Goal: Transaction & Acquisition: Purchase product/service

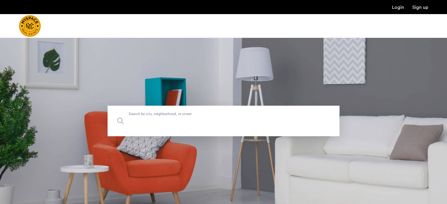
click at [256, 111] on label "Search by city, neighborhood, or street." at bounding box center [224, 121] width 232 height 31
click at [256, 111] on input "Search by city, neighborhood, or street." at bounding box center [224, 121] width 232 height 31
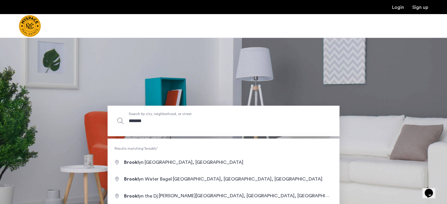
type input "********"
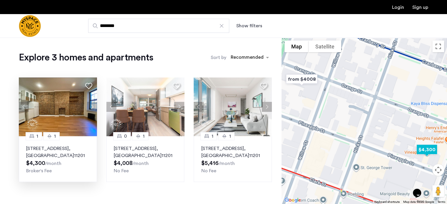
click at [80, 154] on p "71 Pineapple St, Unit A1, Brooklyn , NY 11201" at bounding box center [58, 152] width 64 height 14
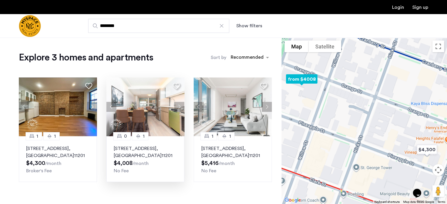
click at [136, 114] on img at bounding box center [145, 107] width 78 height 59
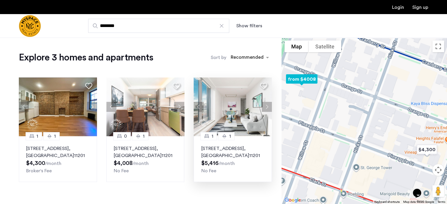
click at [224, 96] on img at bounding box center [233, 107] width 78 height 59
click at [251, 22] on button "Show filters" at bounding box center [249, 25] width 26 height 7
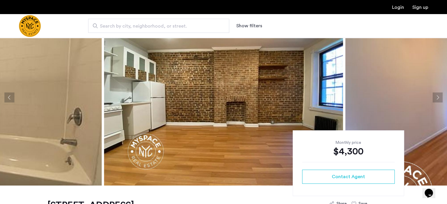
scroll to position [27, 0]
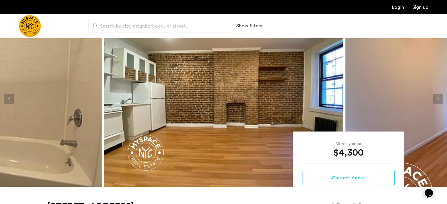
click at [436, 94] on button "Next apartment" at bounding box center [438, 99] width 10 height 10
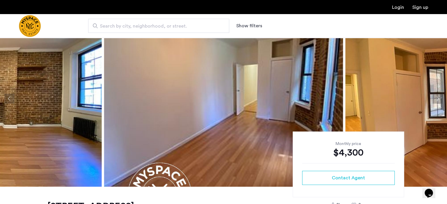
click at [436, 94] on button "Next apartment" at bounding box center [438, 99] width 10 height 10
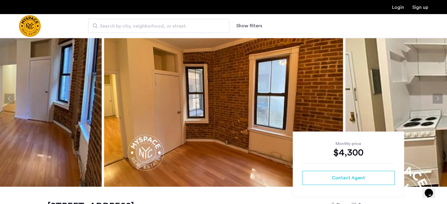
click at [436, 94] on button "Next apartment" at bounding box center [438, 99] width 10 height 10
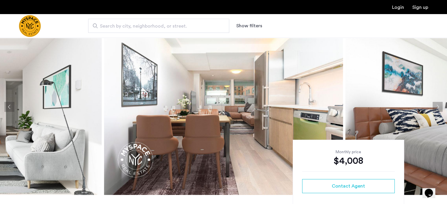
scroll to position [18, 0]
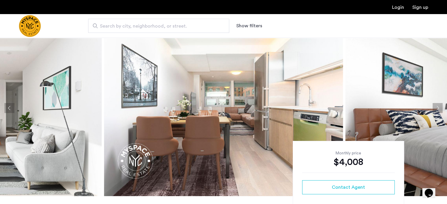
click at [433, 107] on button "Next apartment" at bounding box center [438, 108] width 10 height 10
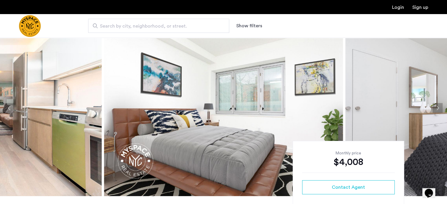
click at [433, 107] on button "Next apartment" at bounding box center [438, 108] width 10 height 10
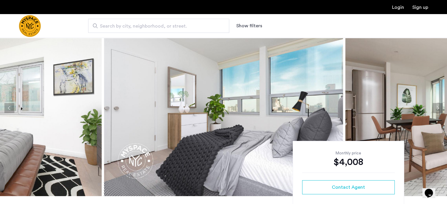
click at [433, 107] on button "Next apartment" at bounding box center [438, 108] width 10 height 10
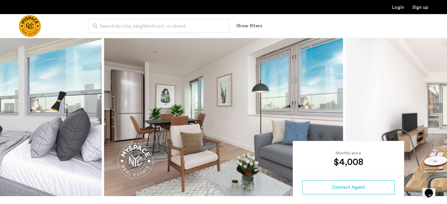
click at [433, 107] on button "Next apartment" at bounding box center [438, 108] width 10 height 10
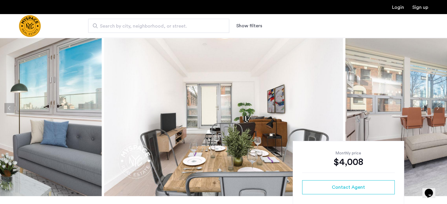
click at [433, 107] on button "Next apartment" at bounding box center [438, 108] width 10 height 10
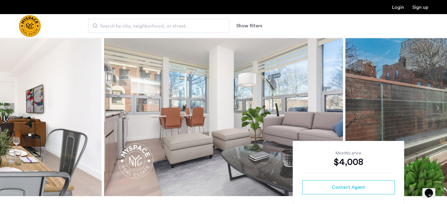
click at [433, 107] on button "Next apartment" at bounding box center [438, 108] width 10 height 10
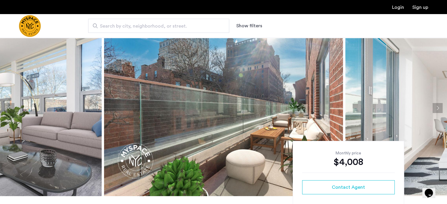
click at [433, 107] on button "Next apartment" at bounding box center [438, 108] width 10 height 10
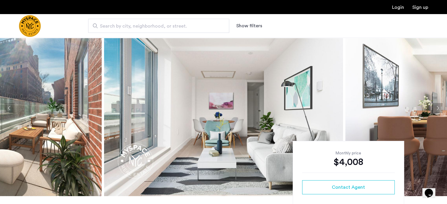
click at [433, 107] on button "Next apartment" at bounding box center [438, 108] width 10 height 10
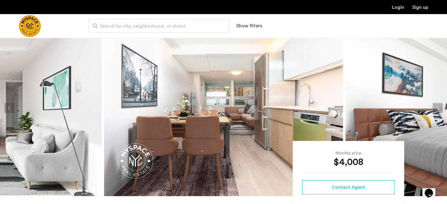
click at [433, 107] on button "Next apartment" at bounding box center [438, 108] width 10 height 10
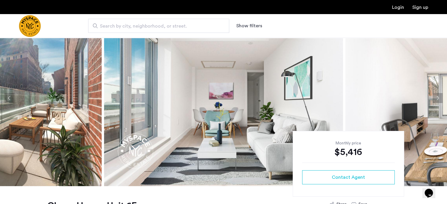
scroll to position [26, 0]
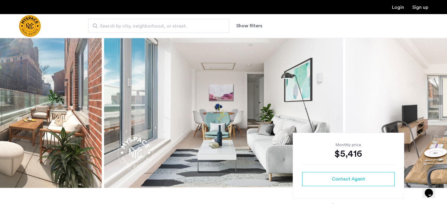
click at [437, 101] on button "Next apartment" at bounding box center [438, 100] width 10 height 10
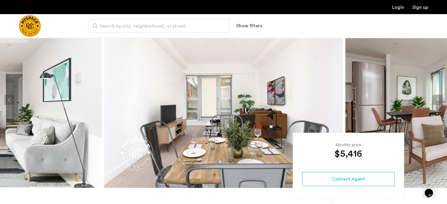
click at [437, 101] on button "Next apartment" at bounding box center [438, 100] width 10 height 10
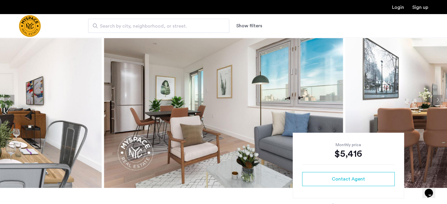
click at [437, 101] on button "Next apartment" at bounding box center [438, 100] width 10 height 10
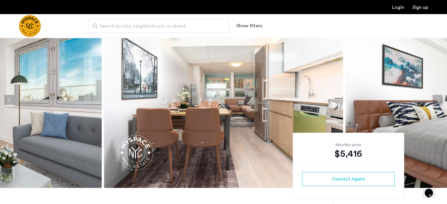
click at [437, 101] on button "Next apartment" at bounding box center [438, 100] width 10 height 10
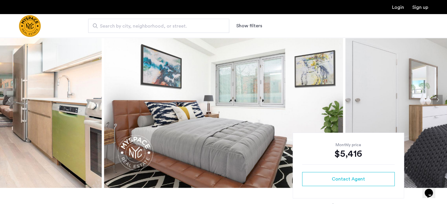
click at [437, 101] on button "Next apartment" at bounding box center [438, 100] width 10 height 10
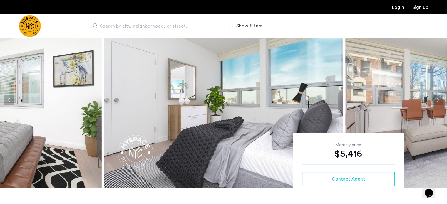
click at [437, 101] on button "Next apartment" at bounding box center [438, 100] width 10 height 10
